Goal: Find specific page/section: Find specific page/section

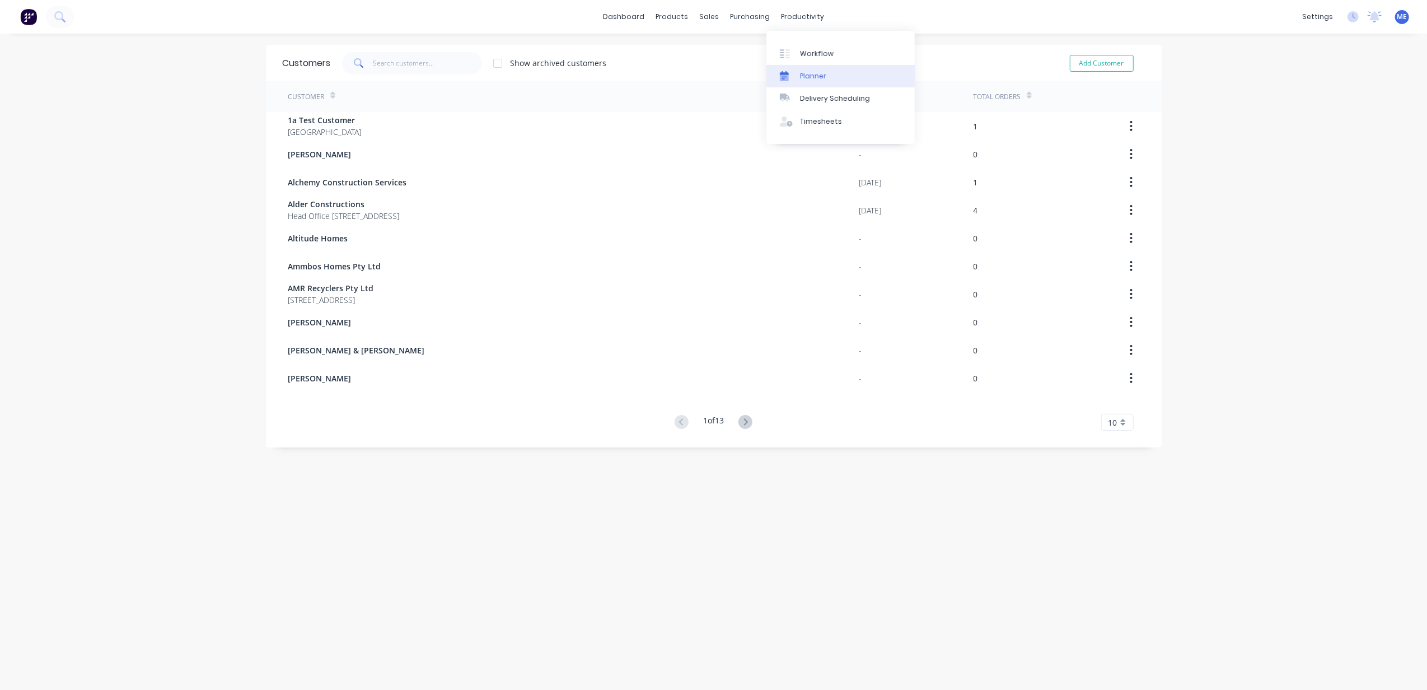
click at [766, 74] on div "Planner" at bounding box center [813, 76] width 26 height 10
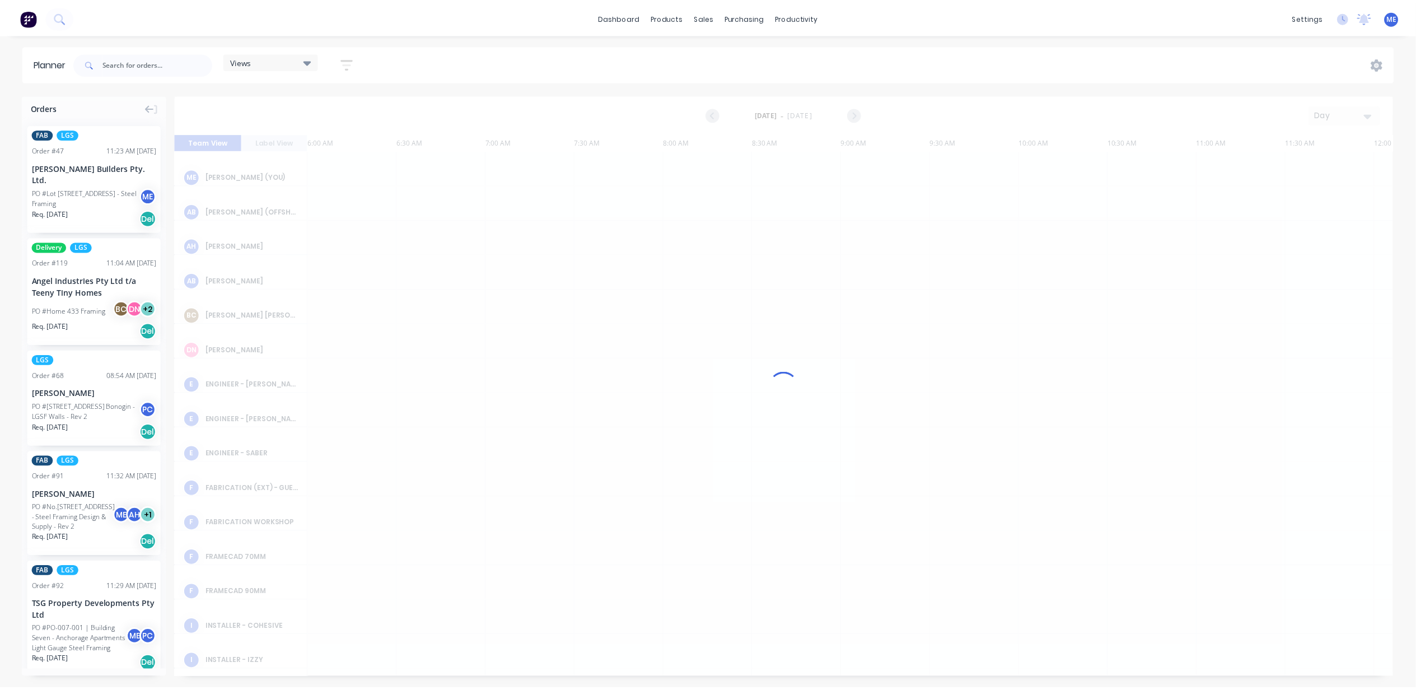
scroll to position [0, 180]
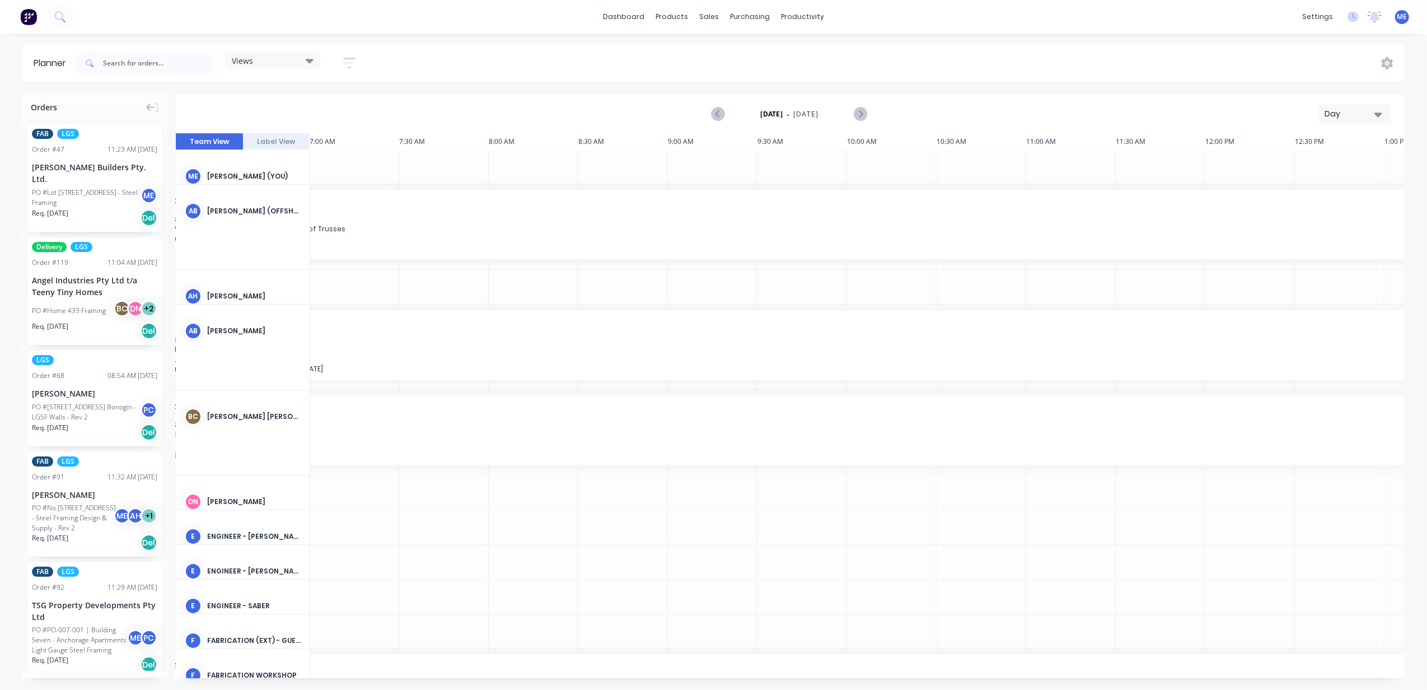
click at [766, 115] on div "Day" at bounding box center [1349, 114] width 51 height 12
click at [766, 162] on div "Week" at bounding box center [1334, 166] width 111 height 22
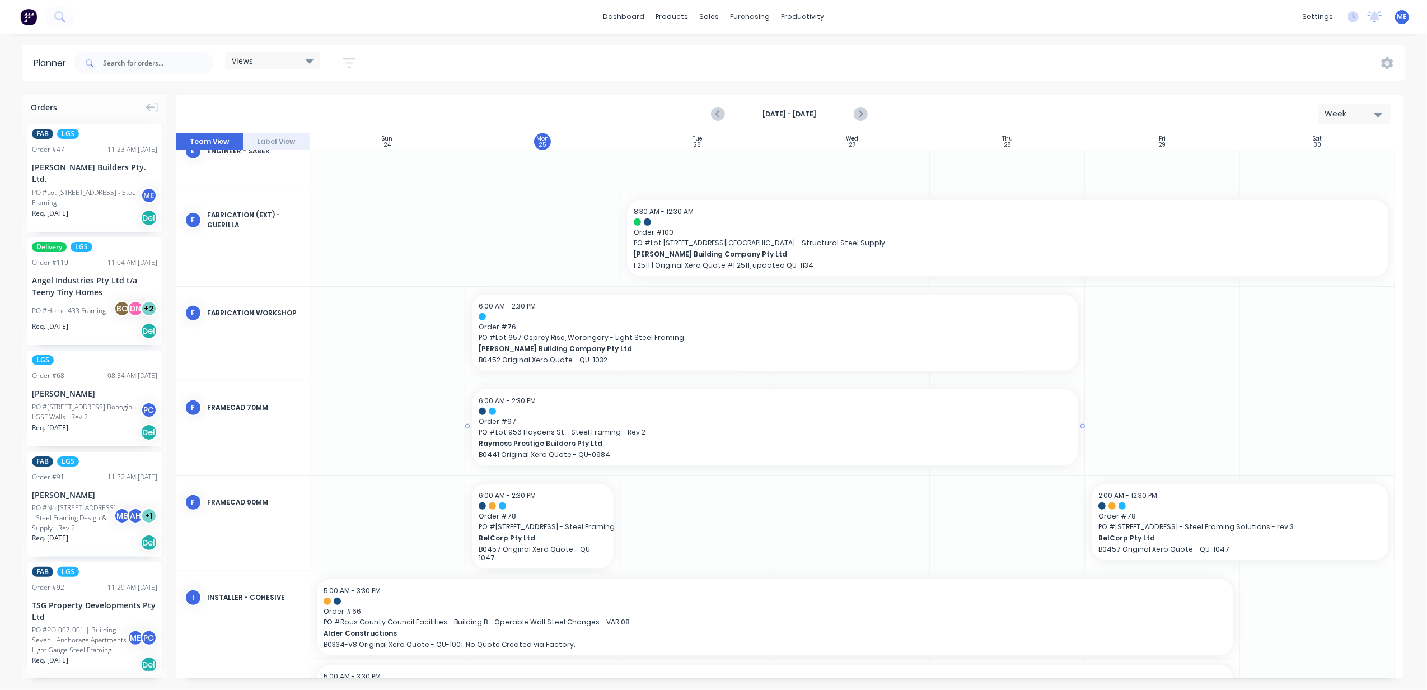
scroll to position [780, 0]
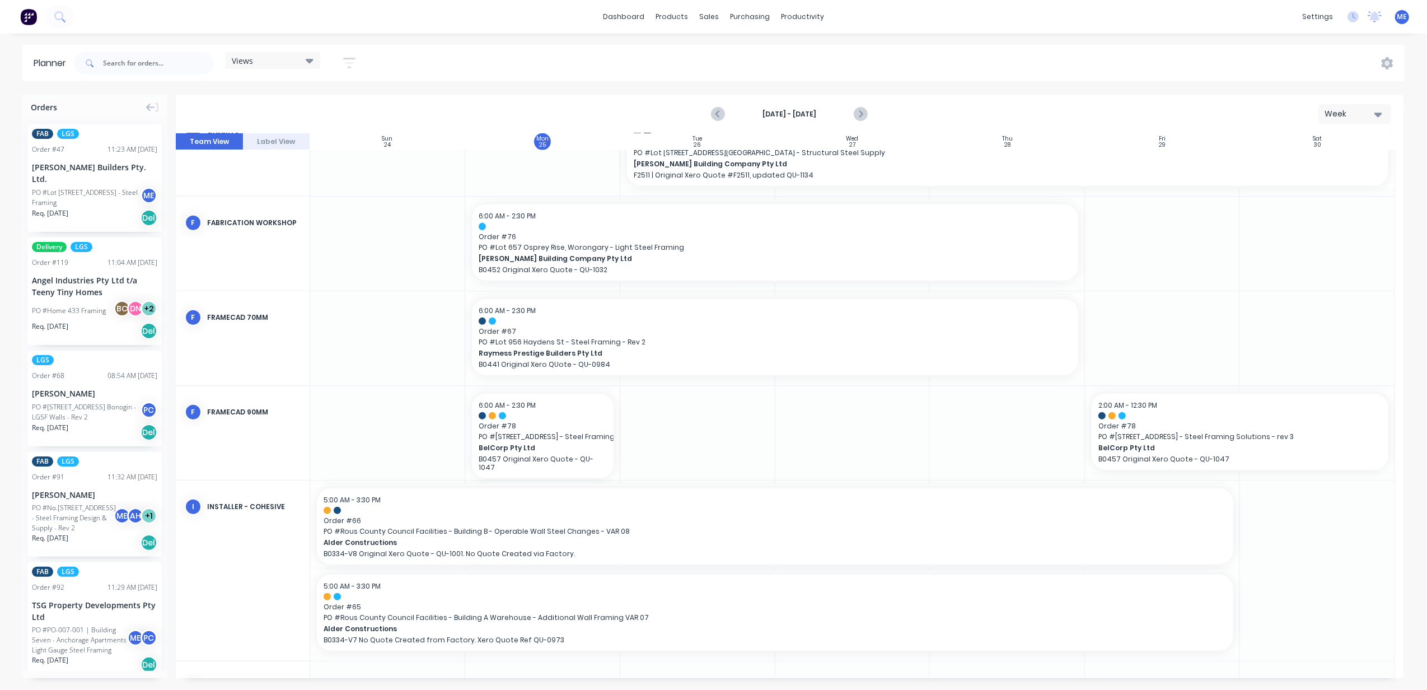
click at [766, 114] on icon "button" at bounding box center [1378, 114] width 8 height 12
click at [766, 177] on div "Month" at bounding box center [1334, 188] width 111 height 22
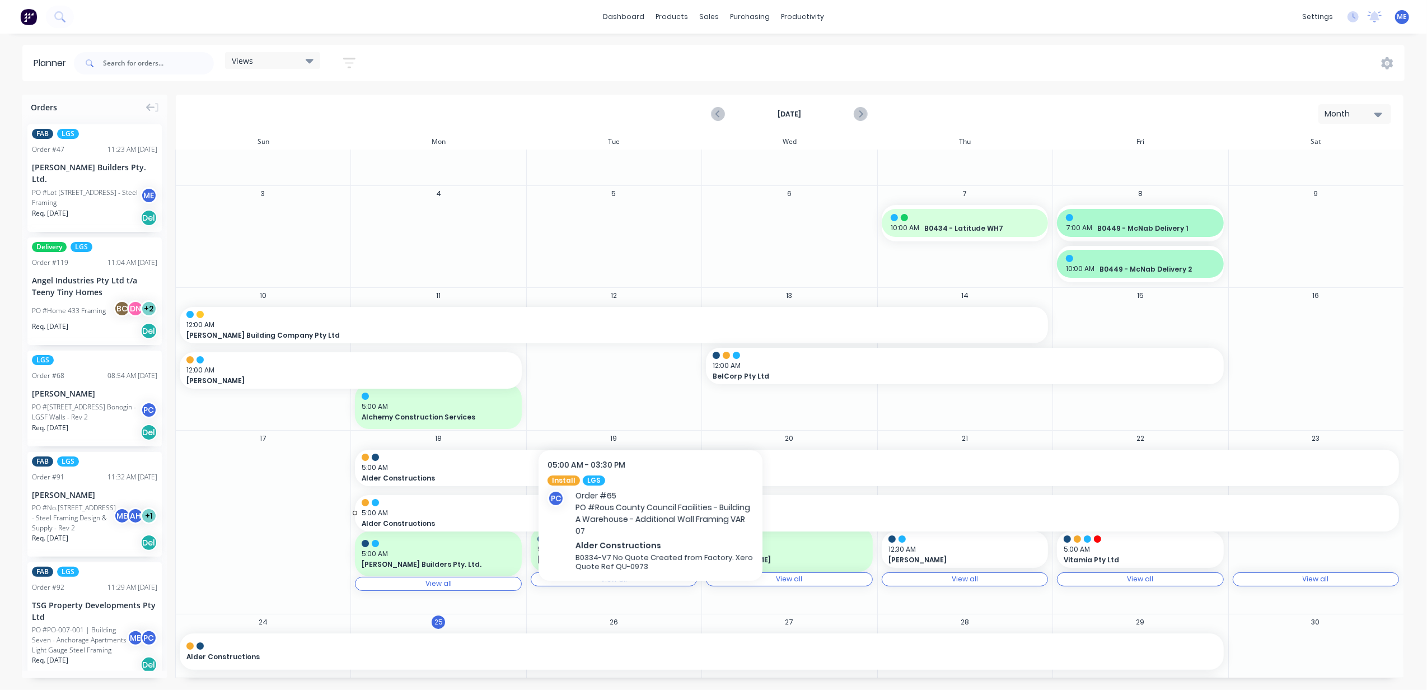
scroll to position [0, 0]
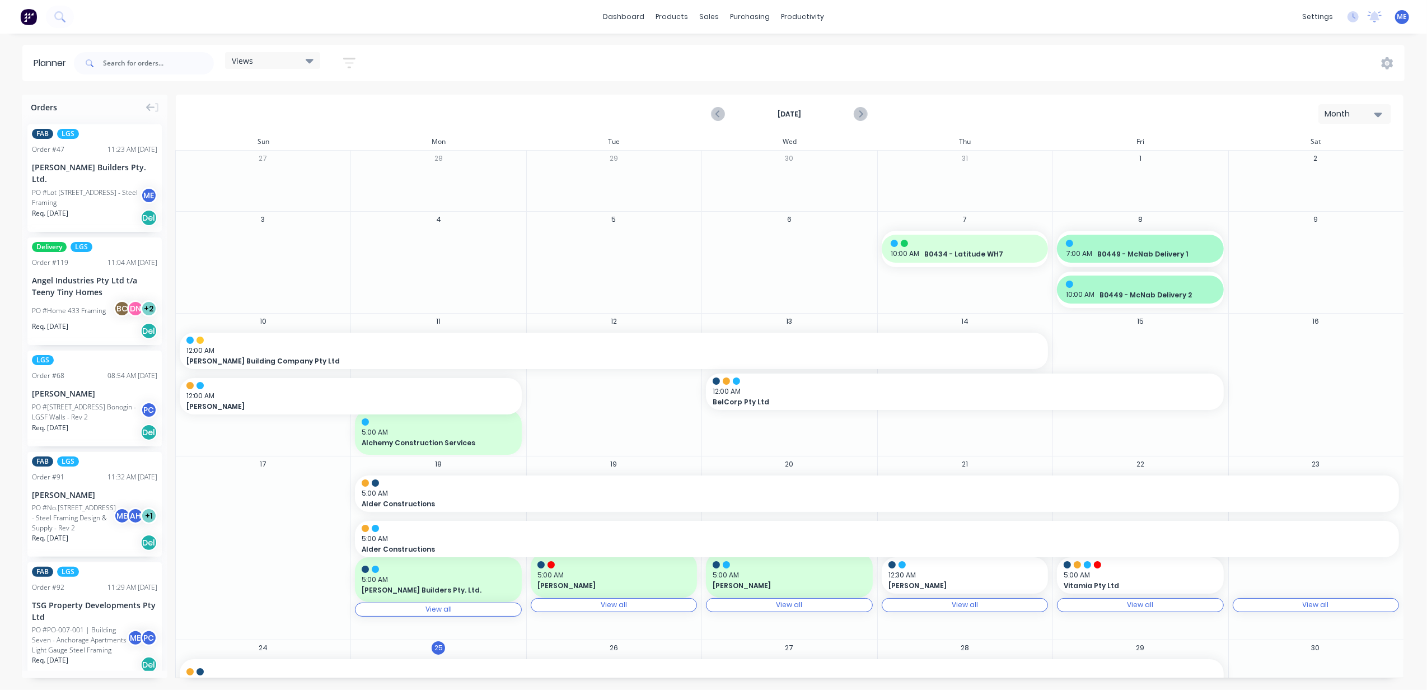
click at [766, 113] on icon "button" at bounding box center [1378, 115] width 8 height 4
click at [766, 163] on div "Week" at bounding box center [1334, 166] width 111 height 22
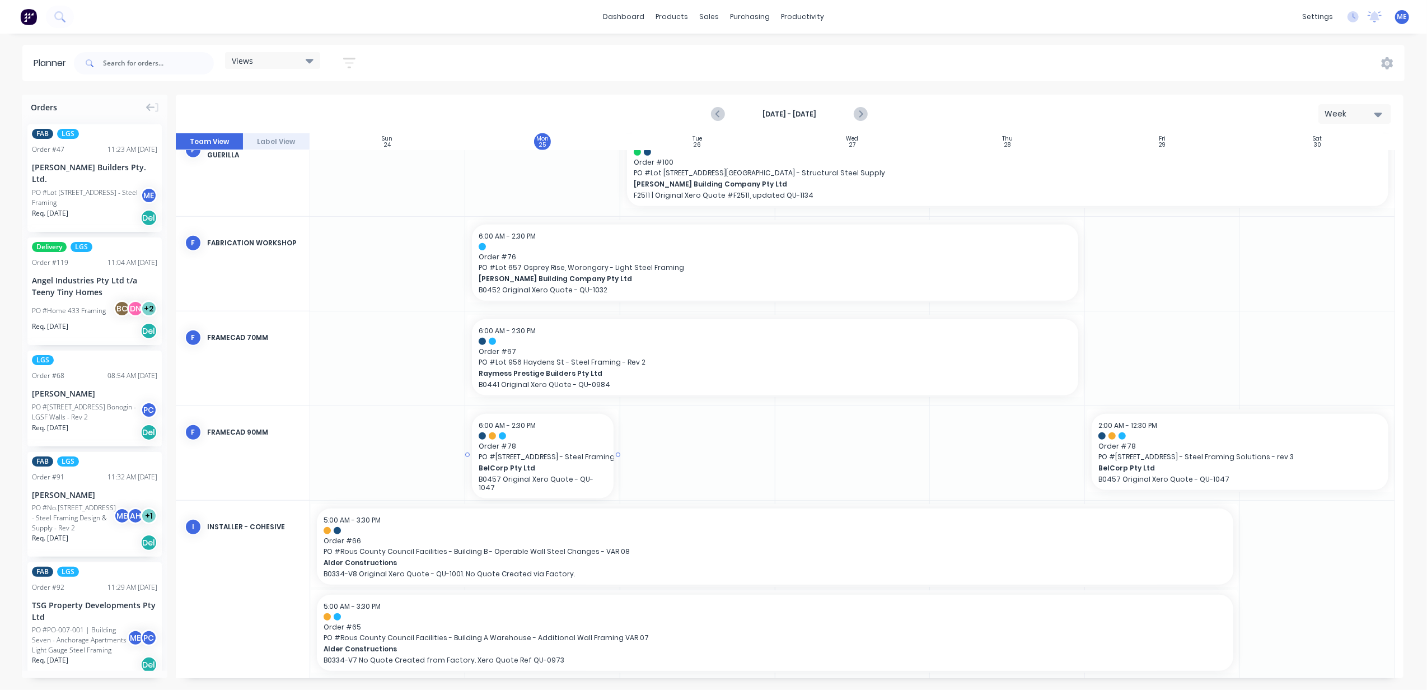
scroll to position [821, 0]
